Goal: Task Accomplishment & Management: Manage account settings

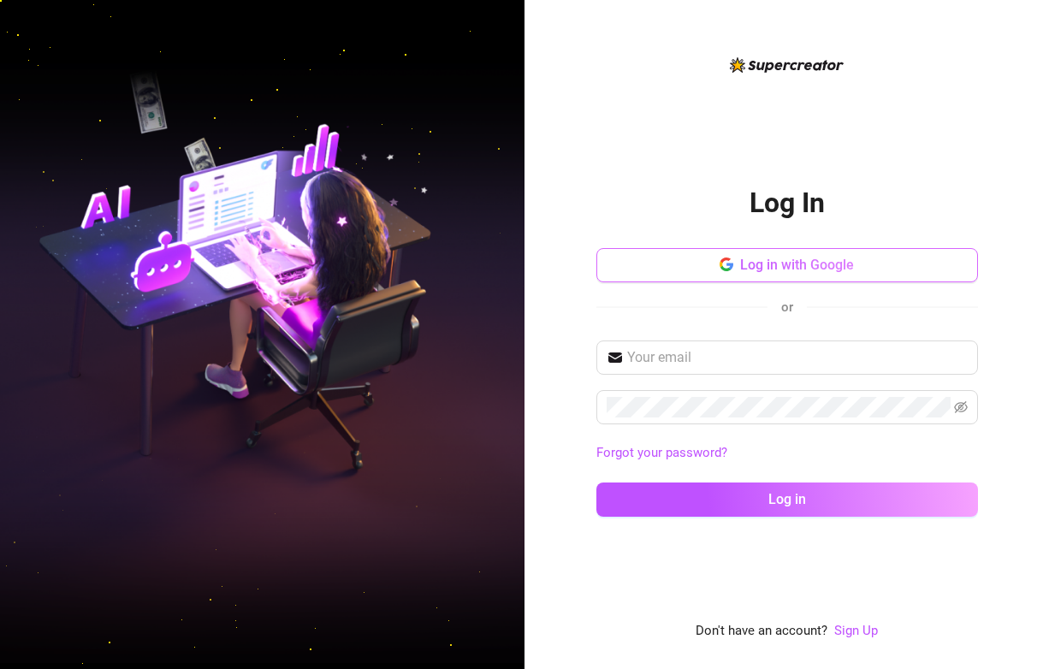
click at [801, 270] on span "Log in with Google" at bounding box center [797, 265] width 114 height 16
click at [53, 117] on img at bounding box center [262, 335] width 525 height 658
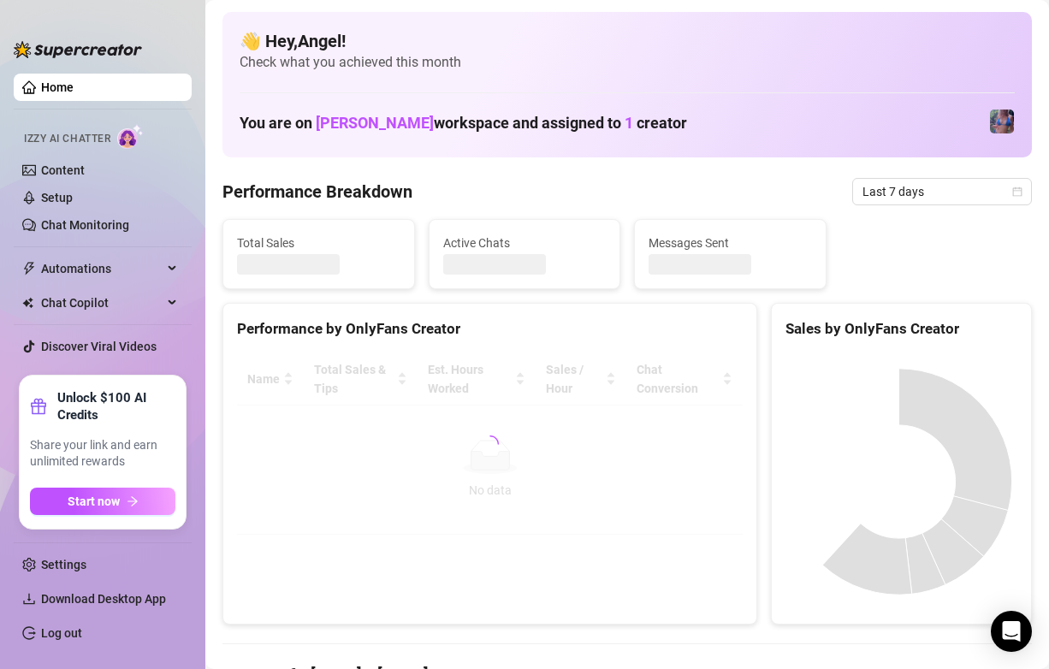
click at [994, 270] on div "Total Sales Active Chats Messages Sent" at bounding box center [627, 254] width 823 height 70
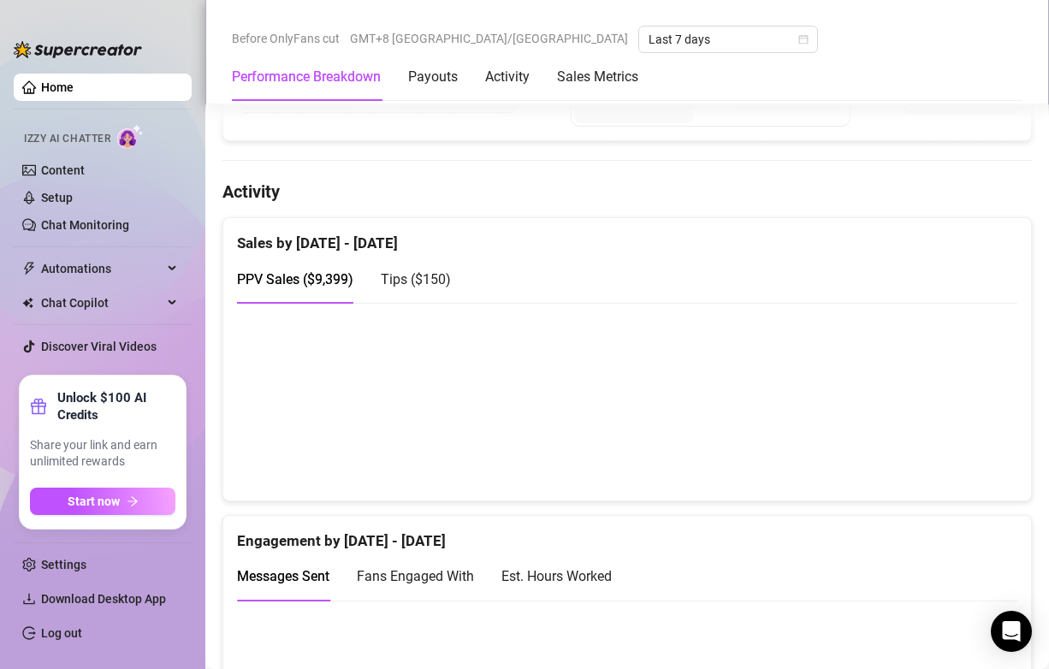
scroll to position [856, 0]
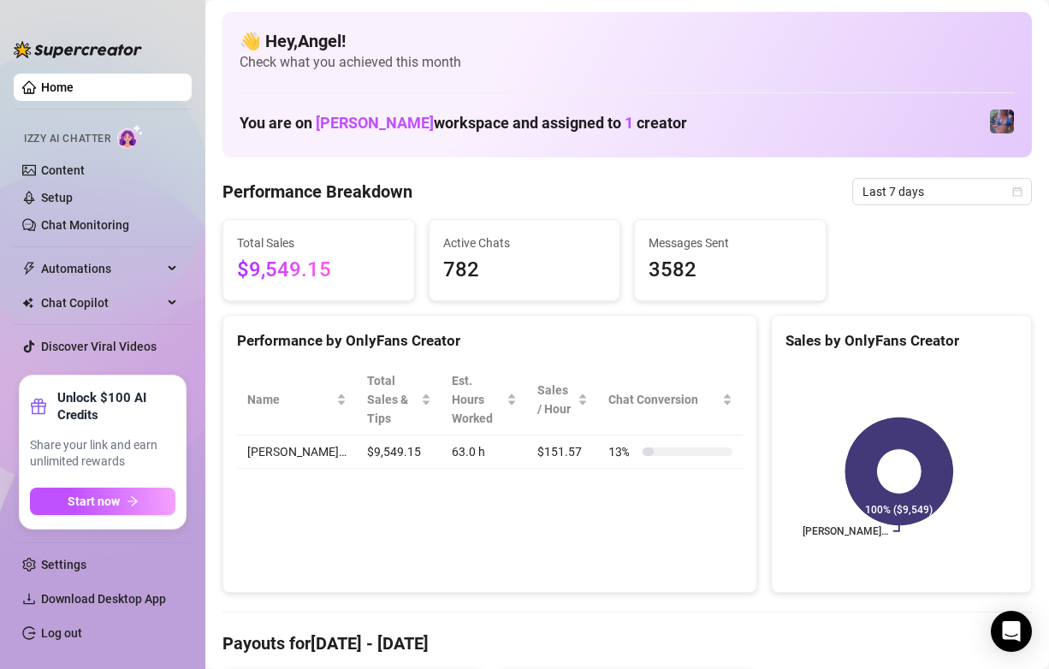
click at [82, 633] on link "Log out" at bounding box center [61, 633] width 41 height 14
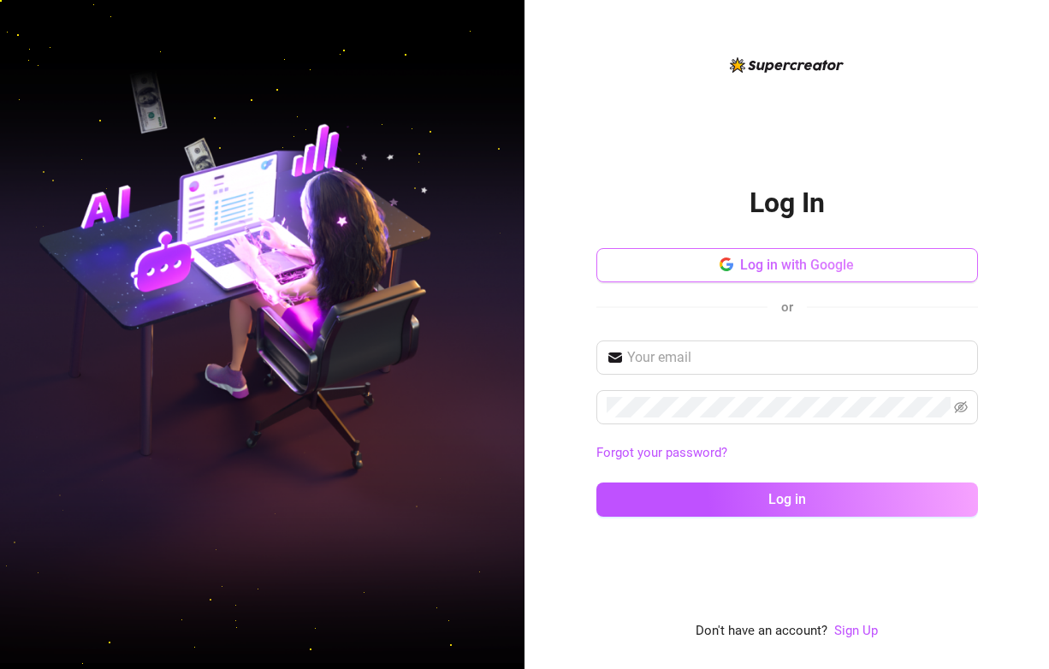
click at [723, 270] on icon "button" at bounding box center [726, 268] width 10 height 5
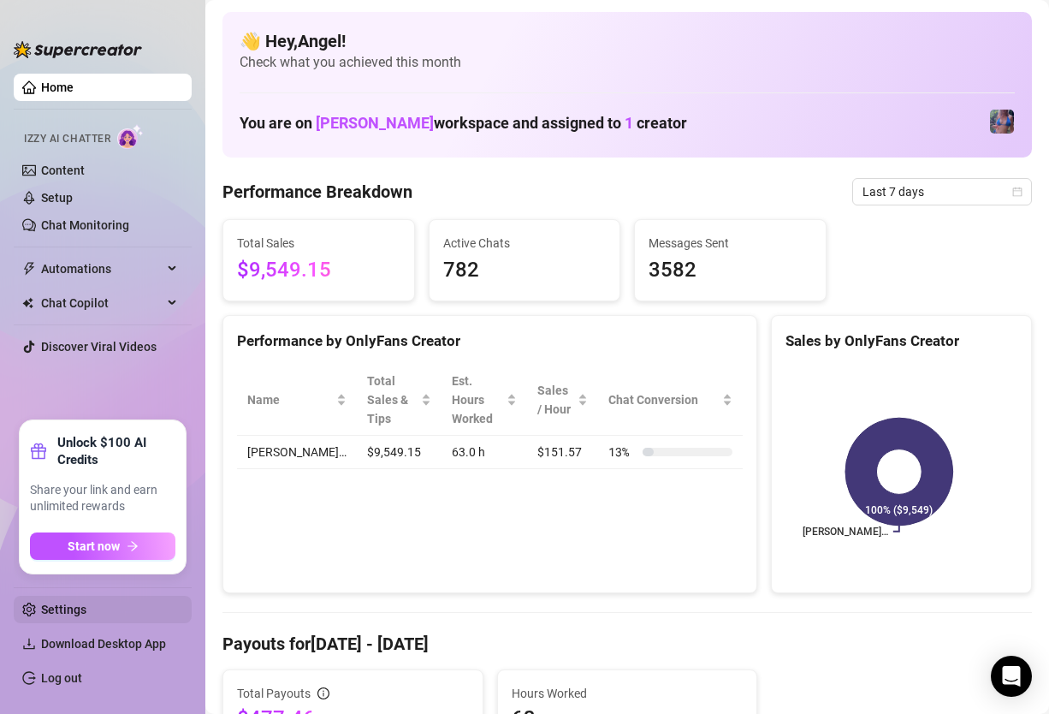
click at [86, 615] on link "Settings" at bounding box center [63, 609] width 45 height 14
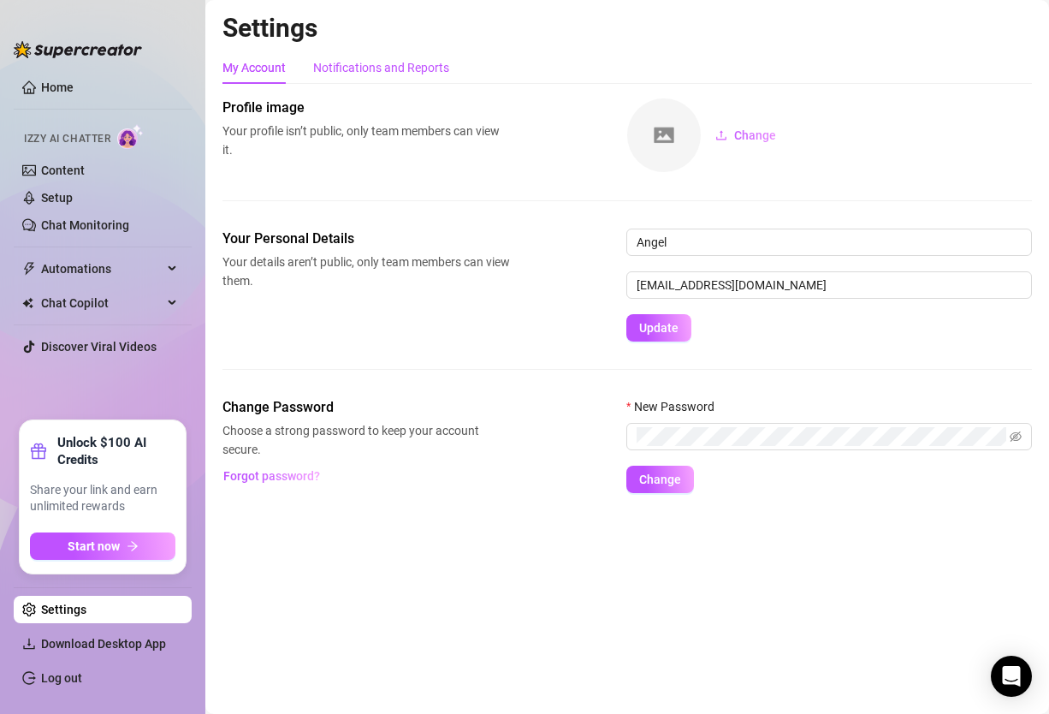
click at [423, 68] on div "Notifications and Reports" at bounding box center [381, 67] width 136 height 19
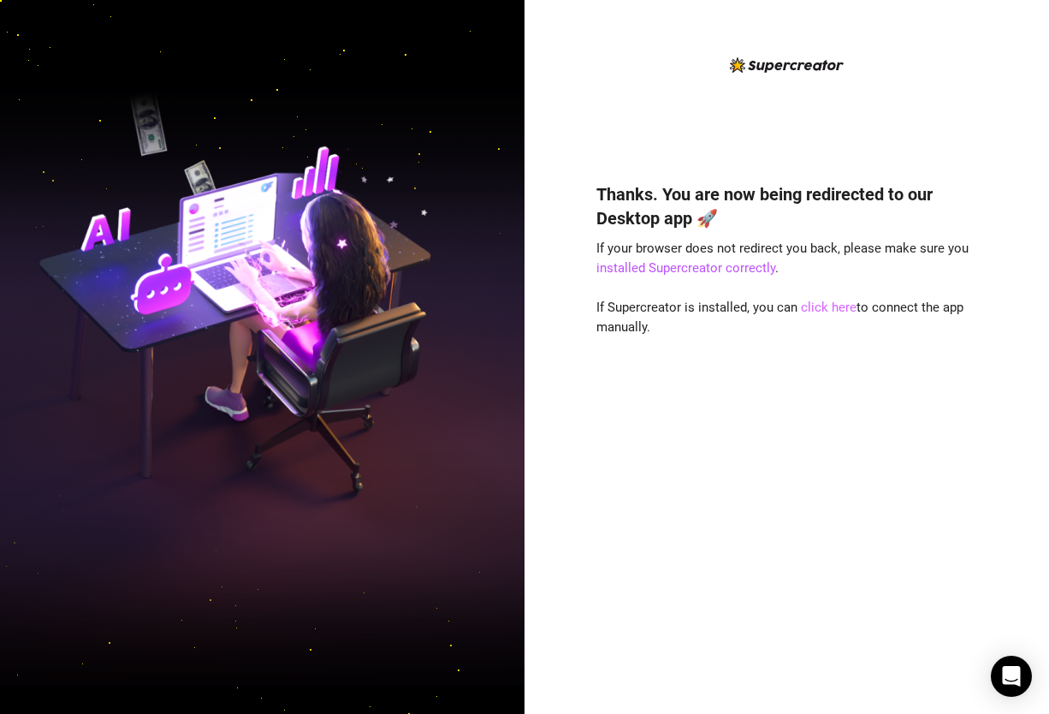
click at [820, 312] on link "click here" at bounding box center [829, 307] width 56 height 15
click at [1022, 360] on div "Thanks. You are now being redirected to our Desktop app 🚀 If your browser does …" at bounding box center [787, 357] width 525 height 714
click at [834, 306] on link "click here" at bounding box center [829, 307] width 56 height 15
click at [825, 308] on link "click here" at bounding box center [829, 307] width 56 height 15
